Goal: Task Accomplishment & Management: Manage account settings

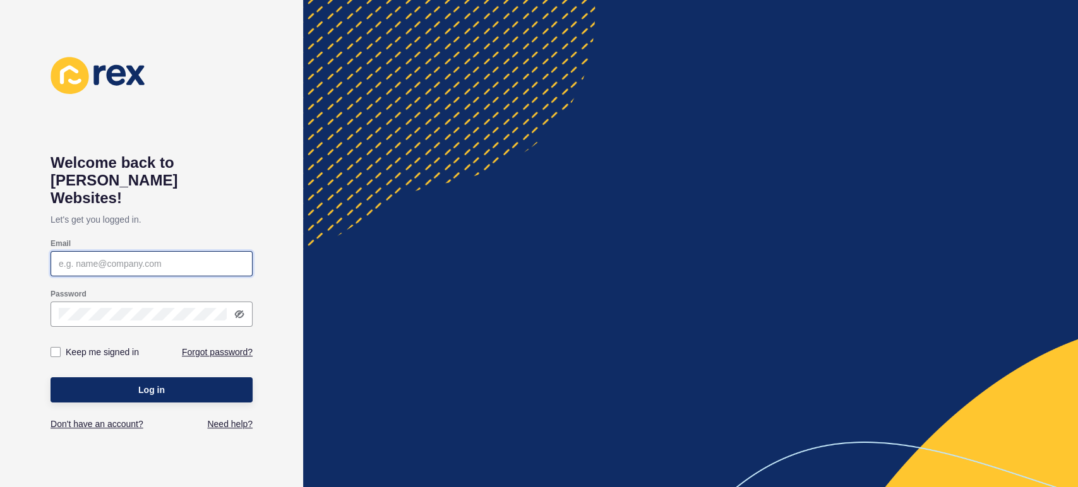
click at [156, 258] on input "Email" at bounding box center [152, 264] width 186 height 13
type input "[PERSON_NAME][EMAIL_ADDRESS][PERSON_NAME][DOMAIN_NAME]"
click at [139, 302] on div at bounding box center [152, 314] width 202 height 25
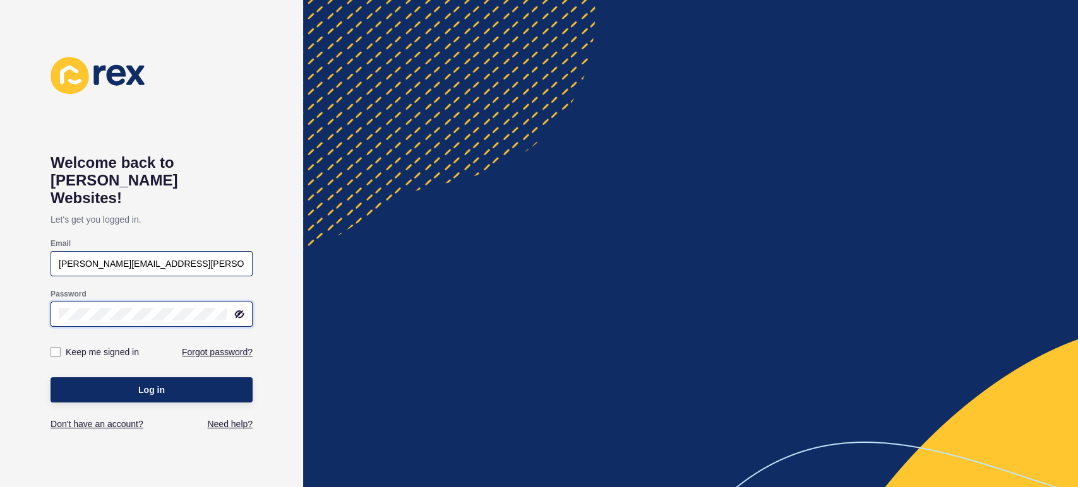
click at [51, 378] on button "Log in" at bounding box center [152, 390] width 202 height 25
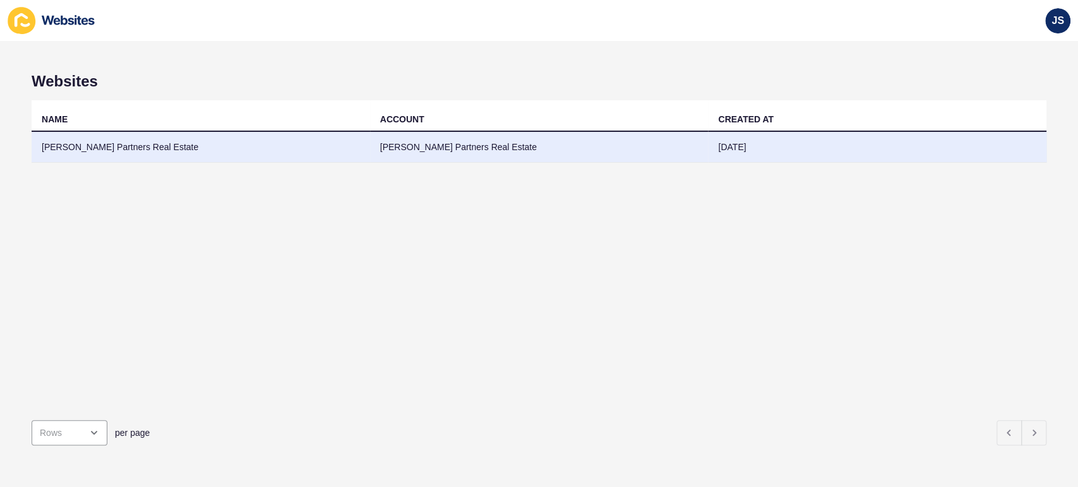
click at [215, 145] on td "[PERSON_NAME] Partners Real Estate" at bounding box center [201, 147] width 338 height 31
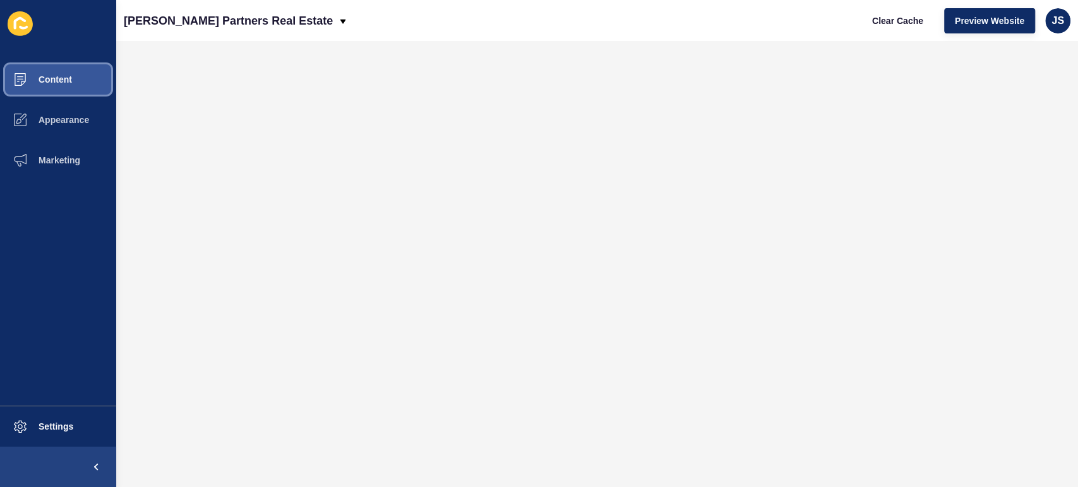
click at [83, 83] on button "Content" at bounding box center [58, 79] width 116 height 40
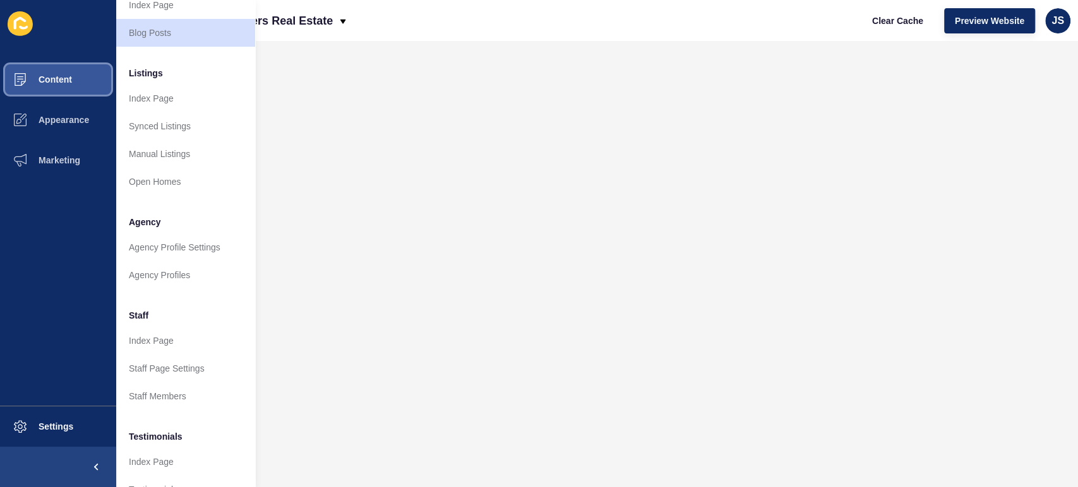
scroll to position [140, 0]
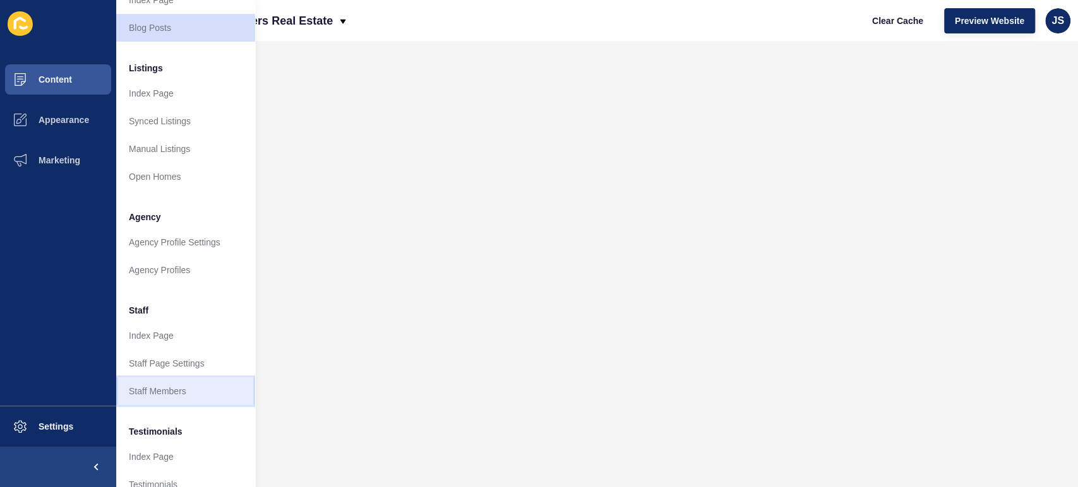
click at [167, 398] on link "Staff Members" at bounding box center [185, 392] width 139 height 28
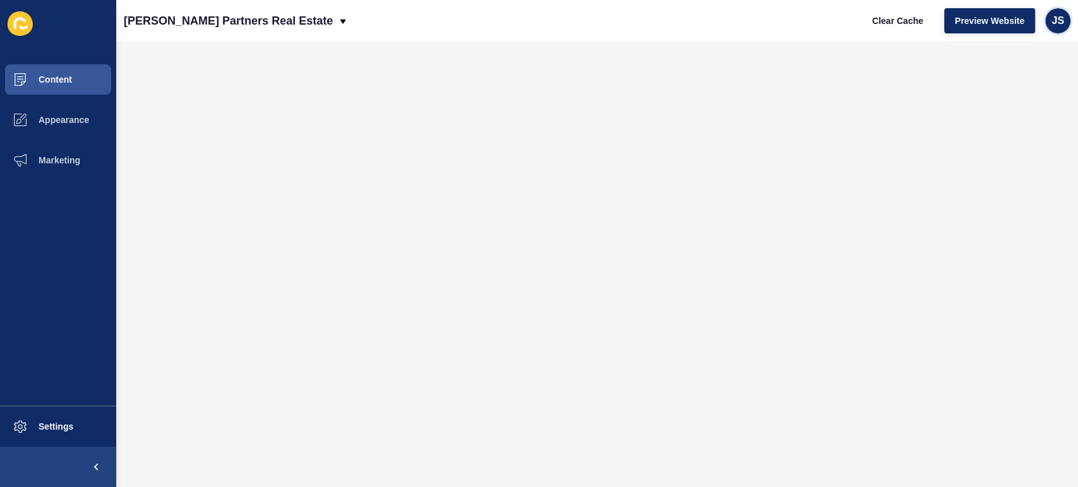
click at [1060, 18] on span "JS" at bounding box center [1057, 21] width 13 height 13
click at [1021, 104] on link "Logout" at bounding box center [1028, 106] width 93 height 28
